Goal: Check status: Check status

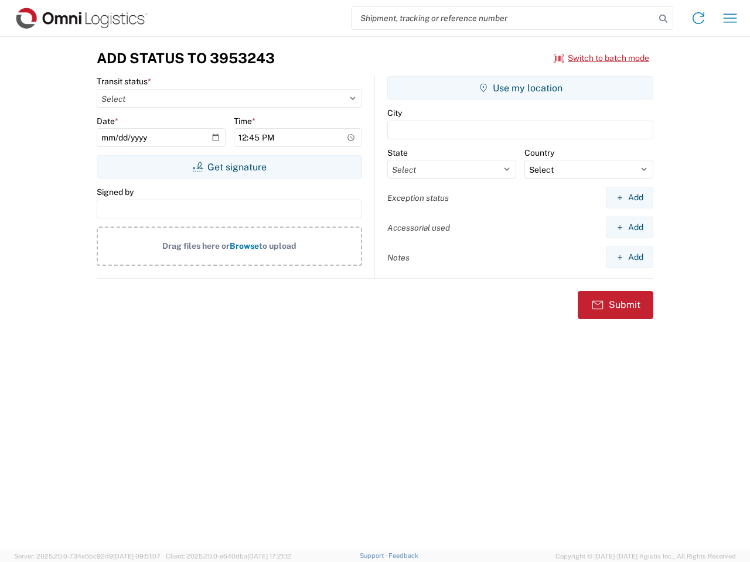
click at [503, 18] on input "search" at bounding box center [502, 18] width 303 height 22
click at [663, 19] on icon at bounding box center [663, 19] width 16 height 16
click at [698, 18] on icon at bounding box center [698, 18] width 19 height 19
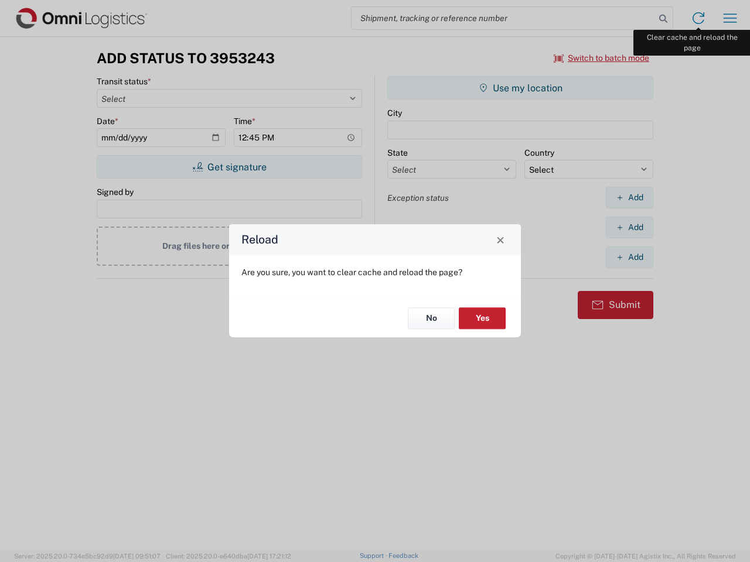
click at [730, 18] on div "Reload Are you sure, you want to clear cache and reload the page? No Yes" at bounding box center [375, 281] width 750 height 562
click at [601, 58] on div "Reload Are you sure, you want to clear cache and reload the page? No Yes" at bounding box center [375, 281] width 750 height 562
click at [229, 167] on div "Reload Are you sure, you want to clear cache and reload the page? No Yes" at bounding box center [375, 281] width 750 height 562
click at [520, 88] on div "Reload Are you sure, you want to clear cache and reload the page? No Yes" at bounding box center [375, 281] width 750 height 562
click at [629, 197] on div "Reload Are you sure, you want to clear cache and reload the page? No Yes" at bounding box center [375, 281] width 750 height 562
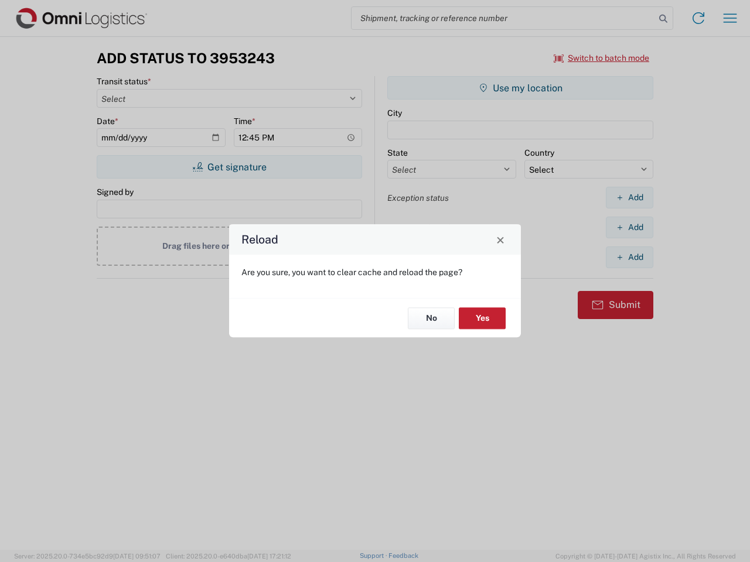
click at [629, 227] on div "Reload Are you sure, you want to clear cache and reload the page? No Yes" at bounding box center [375, 281] width 750 height 562
click at [629, 257] on div "Reload Are you sure, you want to clear cache and reload the page? No Yes" at bounding box center [375, 281] width 750 height 562
